Goal: Information Seeking & Learning: Find specific fact

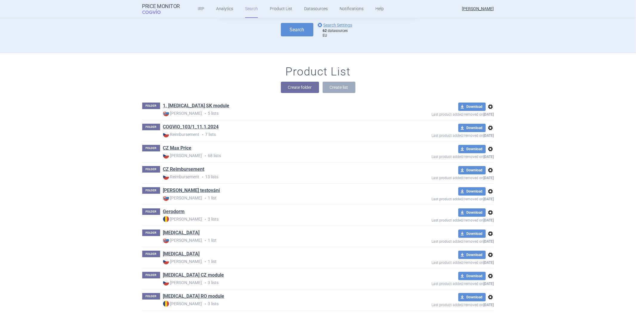
scroll to position [66, 0]
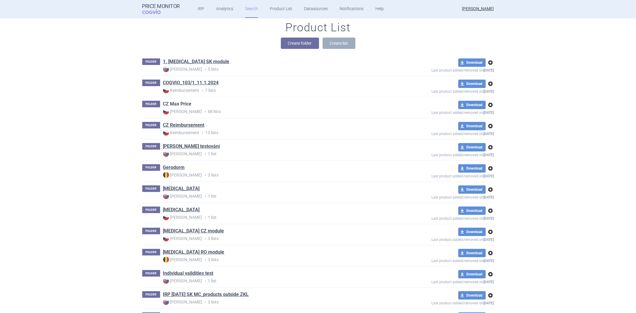
click at [182, 105] on link "CZ Max Price" at bounding box center [177, 104] width 29 height 7
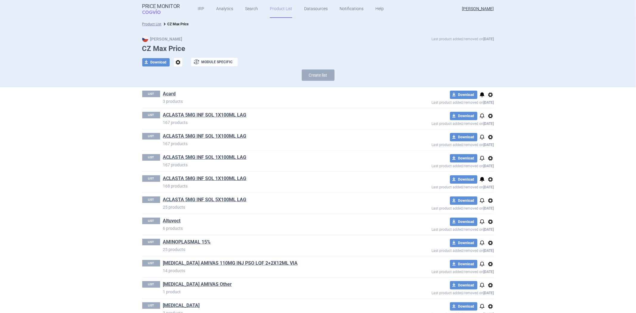
click at [188, 108] on div "LIST ACLASTA 5MG INF SOL 1X100ML LAG 167 products download Download notificatio…" at bounding box center [318, 118] width 352 height 21
click at [184, 114] on link "ACLASTA 5MG INF SOL 1X100ML LAG" at bounding box center [204, 115] width 83 height 7
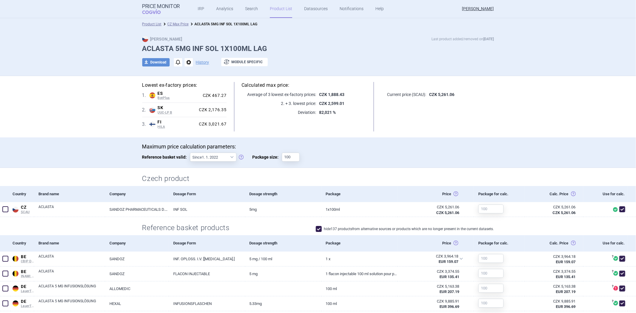
click at [316, 227] on span at bounding box center [319, 229] width 6 height 6
checkbox input "false"
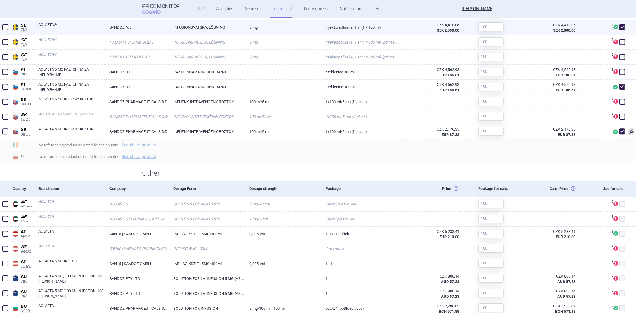
scroll to position [1490, 0]
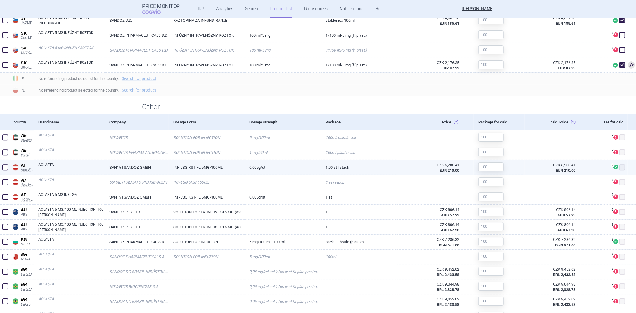
click at [64, 168] on link "ACLASTA" at bounding box center [71, 167] width 66 height 11
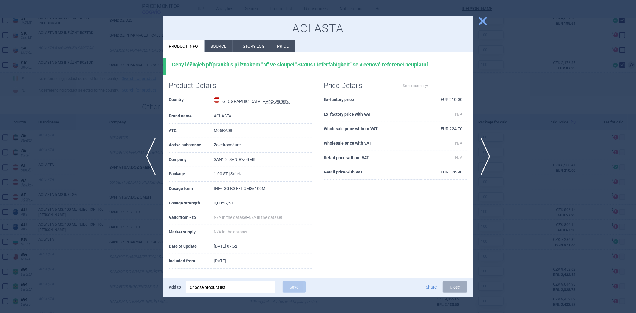
select select "EUR"
drag, startPoint x: 243, startPoint y: 100, endPoint x: 264, endPoint y: 100, distance: 21.2
click at [265, 100] on abbr "Apo-Warenv.I" at bounding box center [277, 101] width 25 height 5
drag, startPoint x: 241, startPoint y: 103, endPoint x: 265, endPoint y: 101, distance: 23.3
click at [265, 101] on abbr "Apo-Warenv.I" at bounding box center [277, 101] width 25 height 5
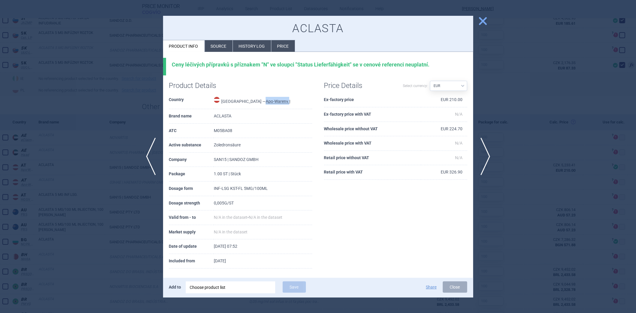
copy abbr "Apo-Warenv."
